Goal: Use online tool/utility: Utilize a website feature to perform a specific function

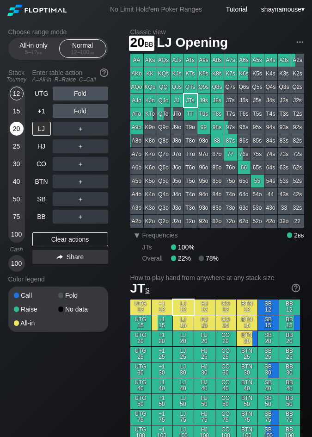
click at [18, 132] on div "20" at bounding box center [17, 129] width 14 height 14
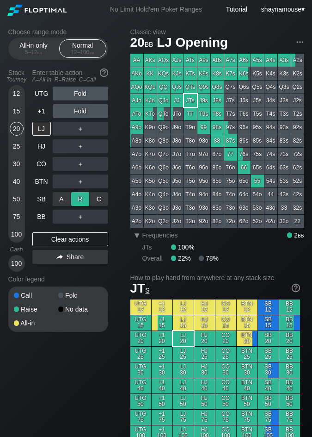
click at [79, 202] on div "R ✕" at bounding box center [80, 199] width 18 height 14
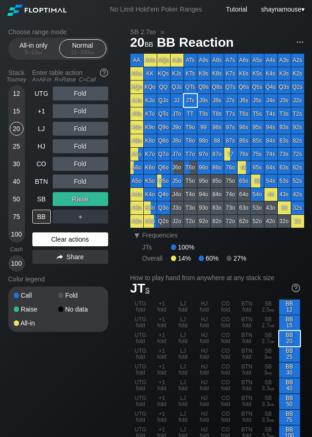
click at [72, 240] on div "Clear actions" at bounding box center [70, 239] width 76 height 14
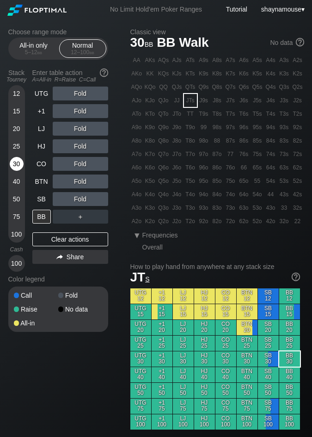
click at [13, 159] on div "30" at bounding box center [17, 164] width 14 height 14
click at [102, 199] on div "C ✕" at bounding box center [99, 199] width 18 height 14
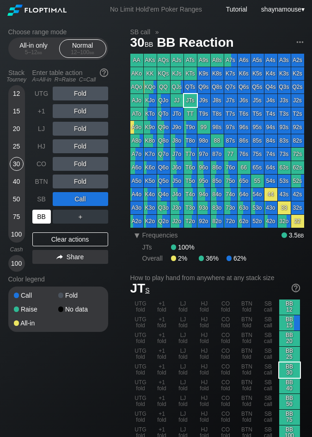
click at [41, 219] on div "BB" at bounding box center [41, 217] width 19 height 14
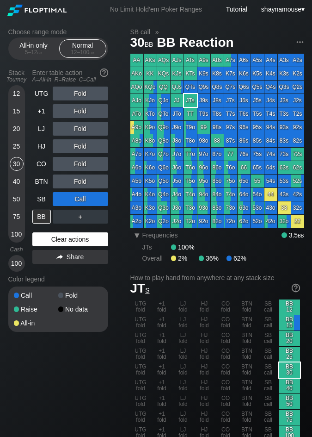
click at [52, 236] on div "Clear actions" at bounding box center [70, 239] width 76 height 14
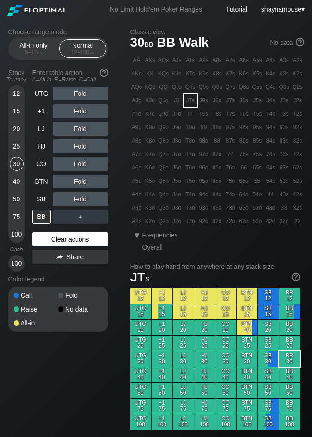
click at [52, 236] on div "Clear actions" at bounding box center [70, 239] width 76 height 14
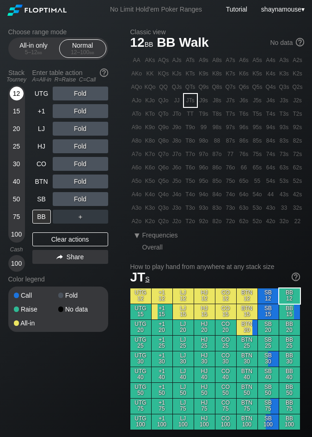
click at [19, 92] on div "12" at bounding box center [17, 94] width 14 height 14
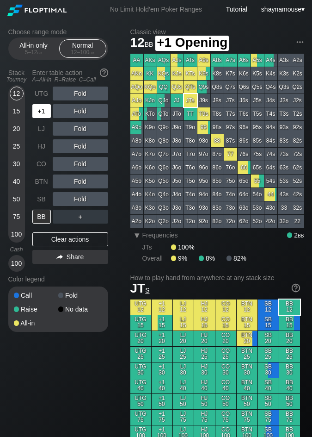
click at [44, 112] on div "+1" at bounding box center [41, 111] width 19 height 14
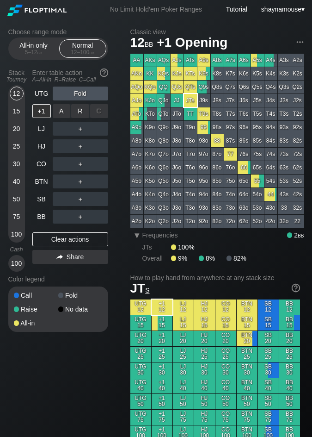
click at [62, 113] on div "A ✕" at bounding box center [62, 111] width 18 height 14
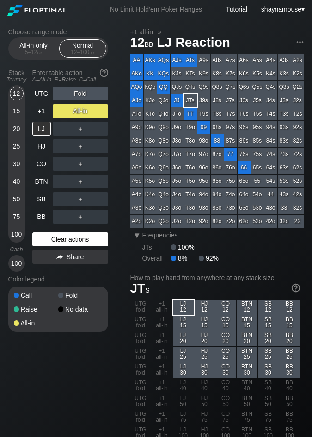
click at [56, 233] on div "Clear actions" at bounding box center [70, 239] width 76 height 14
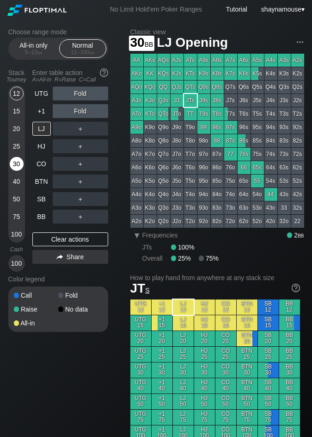
click at [17, 157] on div "30" at bounding box center [17, 164] width 14 height 14
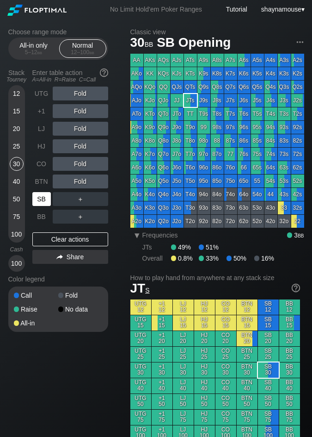
click at [42, 204] on div "SB" at bounding box center [41, 199] width 19 height 14
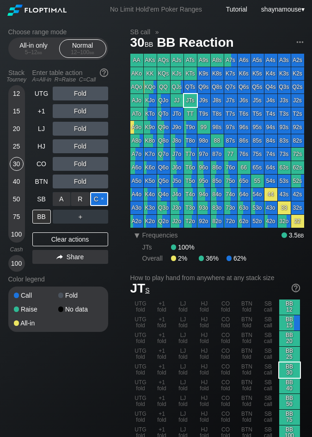
drag, startPoint x: 99, startPoint y: 201, endPoint x: 91, endPoint y: 201, distance: 8.3
click at [100, 201] on div "C ✕" at bounding box center [99, 199] width 18 height 14
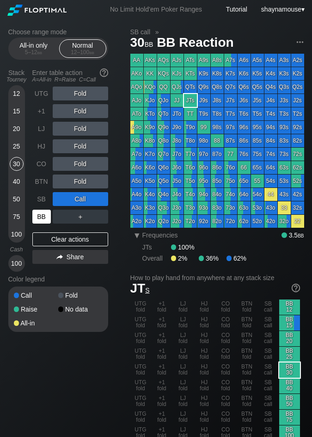
click at [43, 216] on div "BB" at bounding box center [41, 217] width 19 height 14
click at [80, 219] on div "R ✕" at bounding box center [80, 217] width 18 height 14
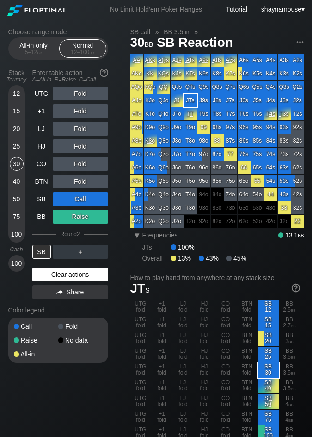
click at [84, 274] on div "Clear actions" at bounding box center [70, 274] width 76 height 14
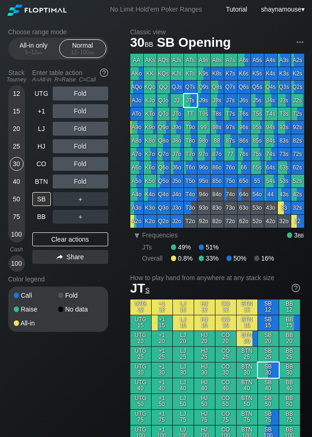
click at [83, 274] on div "Color legend" at bounding box center [58, 279] width 100 height 15
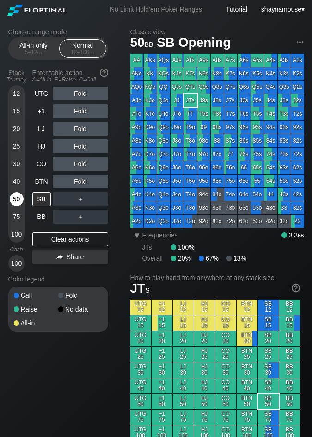
click at [19, 195] on div "50" at bounding box center [17, 199] width 14 height 14
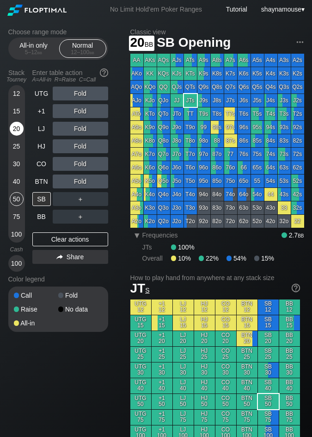
click at [17, 130] on div "20" at bounding box center [17, 129] width 14 height 14
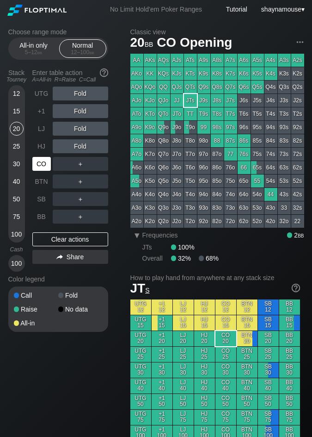
click at [37, 162] on div "CO" at bounding box center [41, 164] width 19 height 14
click at [76, 166] on div "R ✕" at bounding box center [80, 164] width 18 height 14
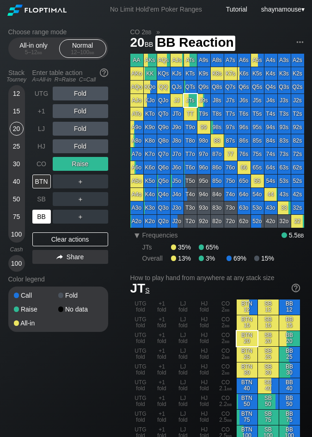
click at [39, 218] on div "BB" at bounding box center [41, 217] width 19 height 14
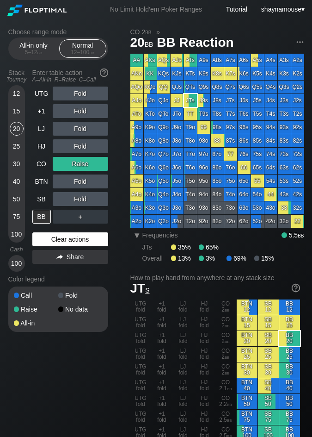
click at [69, 237] on div "Clear actions" at bounding box center [70, 239] width 76 height 14
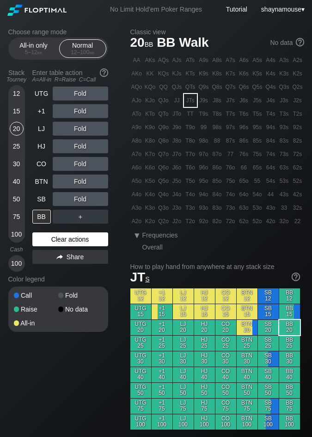
click at [69, 237] on div "Clear actions" at bounding box center [70, 239] width 76 height 14
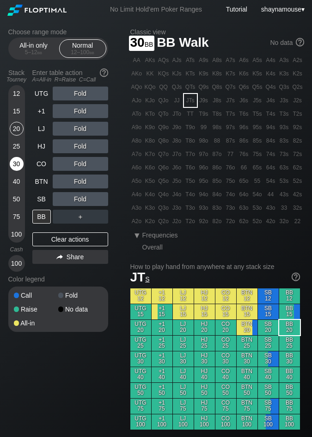
click at [16, 158] on div "30" at bounding box center [17, 164] width 14 height 14
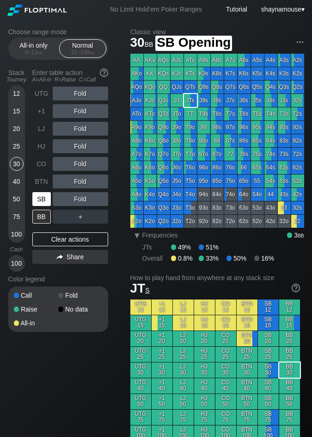
click at [44, 196] on div "SB" at bounding box center [41, 199] width 19 height 14
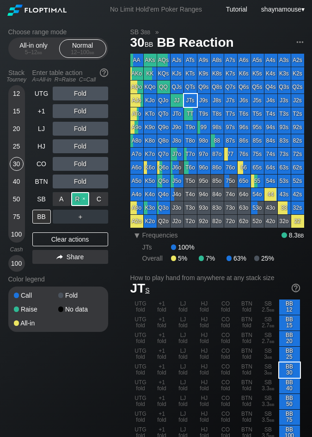
click at [82, 202] on div "R ✕" at bounding box center [80, 199] width 18 height 14
click at [79, 215] on div "R ✕" at bounding box center [80, 217] width 18 height 14
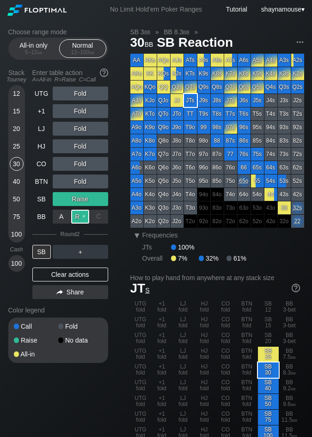
click at [84, 217] on div "R ✕" at bounding box center [80, 217] width 18 height 14
click at [77, 220] on div "R ✕" at bounding box center [80, 217] width 18 height 14
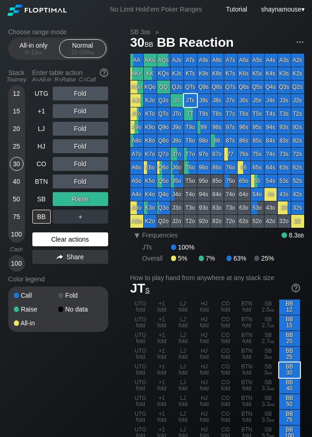
click at [60, 243] on div "Clear actions" at bounding box center [70, 239] width 76 height 14
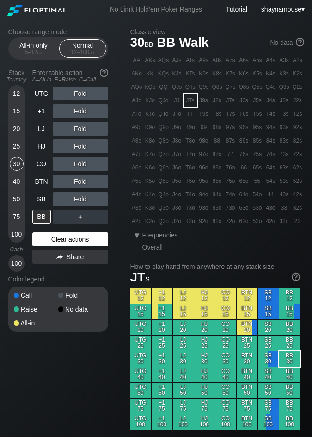
click at [60, 243] on div "Clear actions" at bounding box center [70, 239] width 76 height 14
